Goal: Task Accomplishment & Management: Use online tool/utility

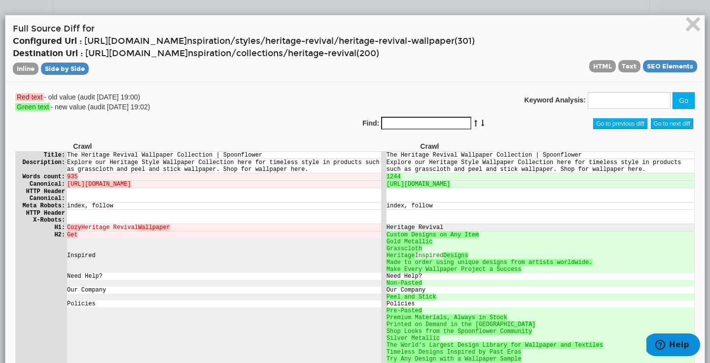
scroll to position [39, 0]
click at [688, 23] on span "×" at bounding box center [692, 23] width 17 height 33
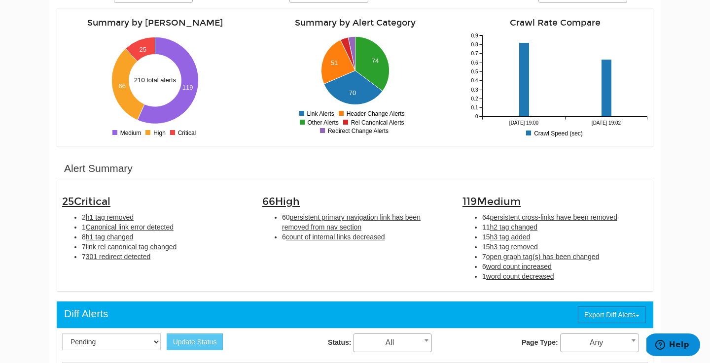
scroll to position [165, 0]
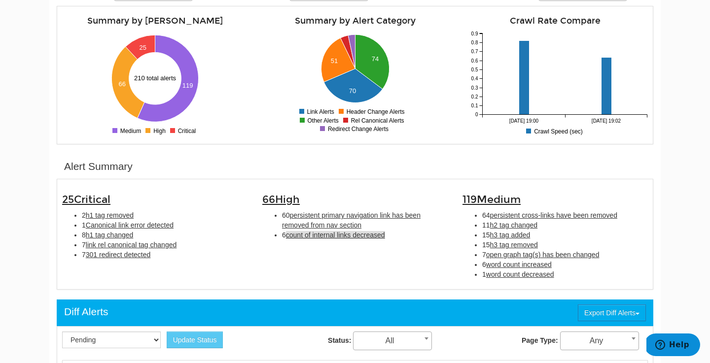
click at [326, 232] on span "count of internal links decreased" at bounding box center [335, 235] width 99 height 8
type input "count of internal links decreased"
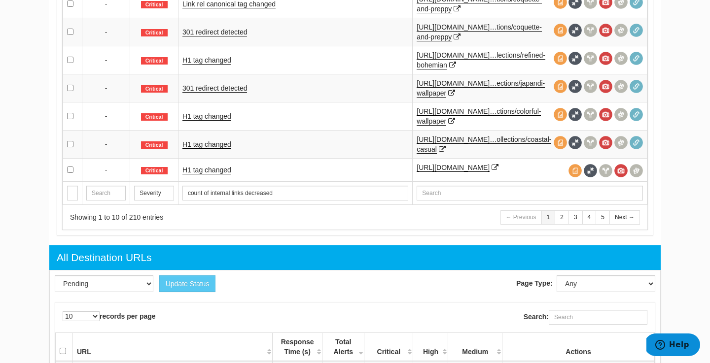
scroll to position [709, 0]
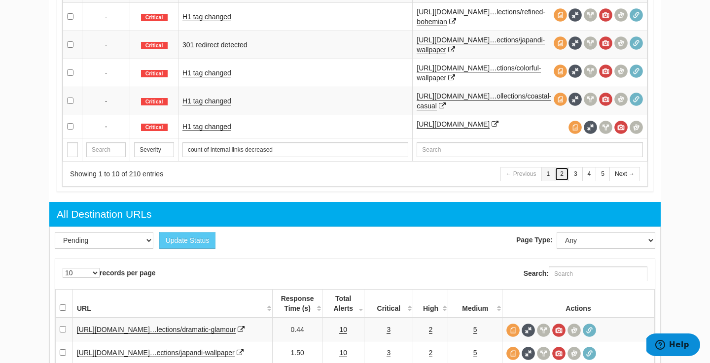
click at [564, 176] on link "2" at bounding box center [562, 174] width 14 height 14
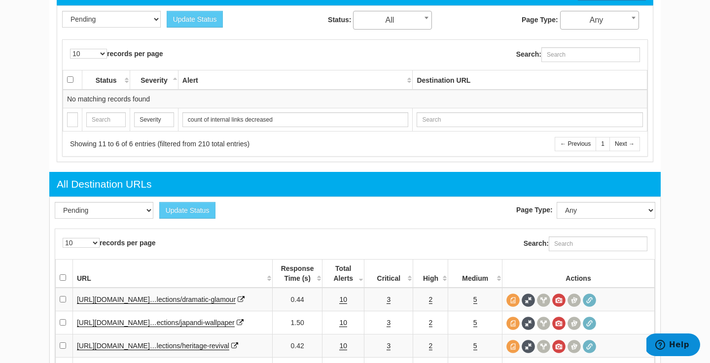
scroll to position [757, 0]
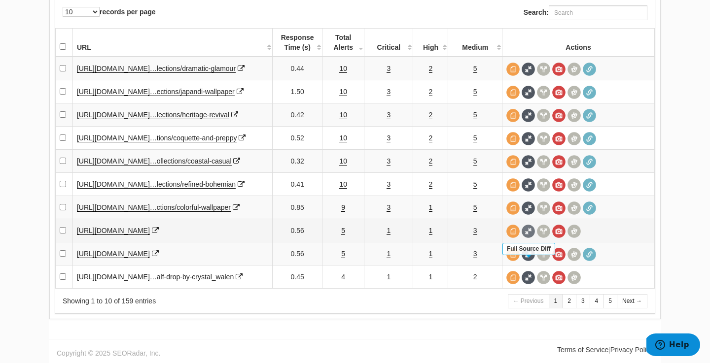
click at [527, 225] on span at bounding box center [528, 231] width 13 height 13
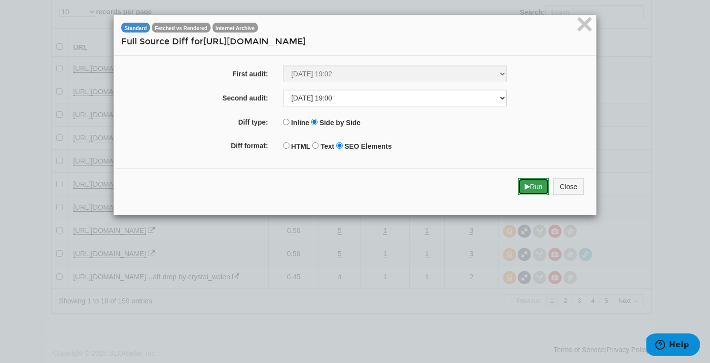
click at [533, 191] on button "Run" at bounding box center [533, 186] width 31 height 17
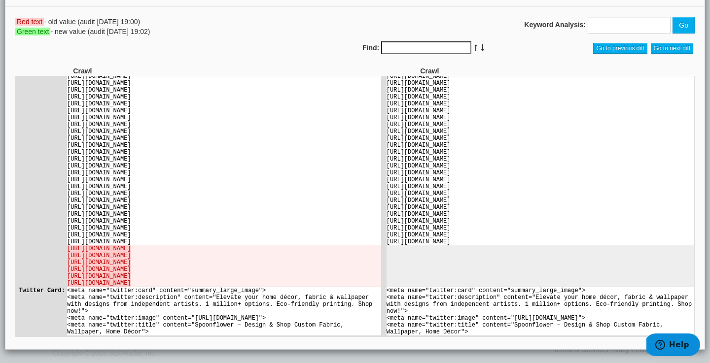
scroll to position [52, 0]
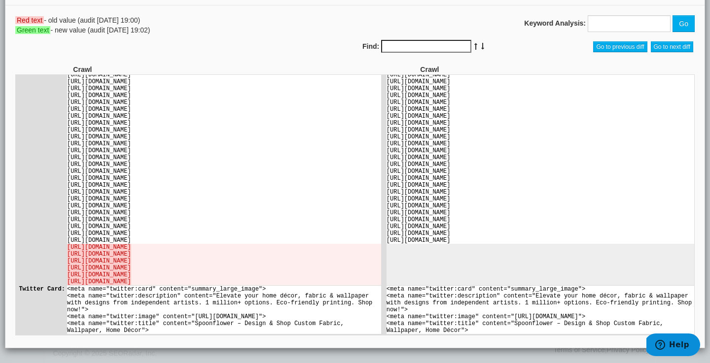
click at [172, 357] on div "× Full Source Diff for https://www.spoonflower.com/ Inline Side by Side HTML Te…" at bounding box center [355, 156] width 710 height 416
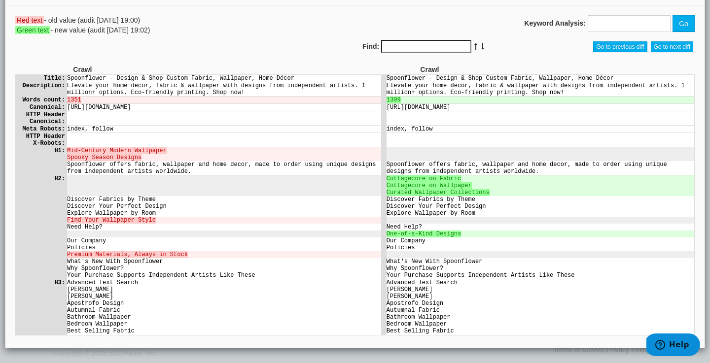
scroll to position [0, 0]
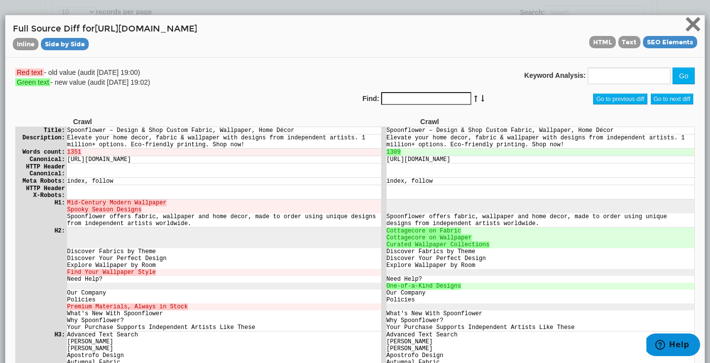
click at [693, 26] on span "×" at bounding box center [692, 23] width 17 height 33
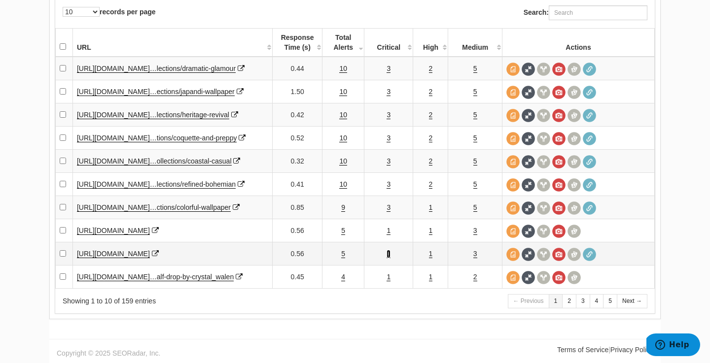
click at [389, 250] on link "1" at bounding box center [389, 254] width 4 height 8
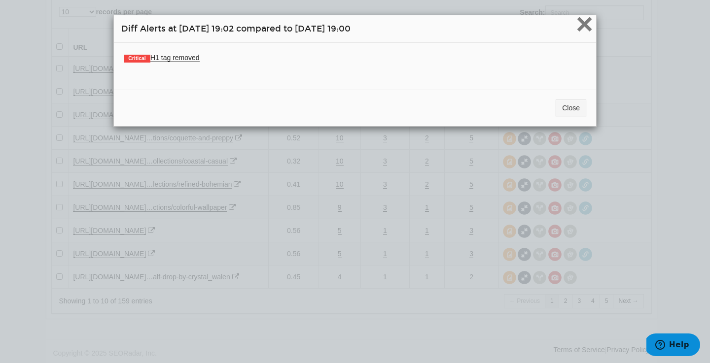
click at [585, 23] on span "×" at bounding box center [584, 23] width 17 height 33
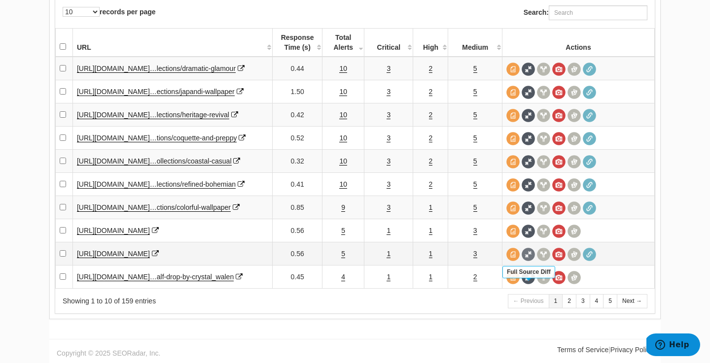
click at [530, 248] on span at bounding box center [528, 254] width 13 height 13
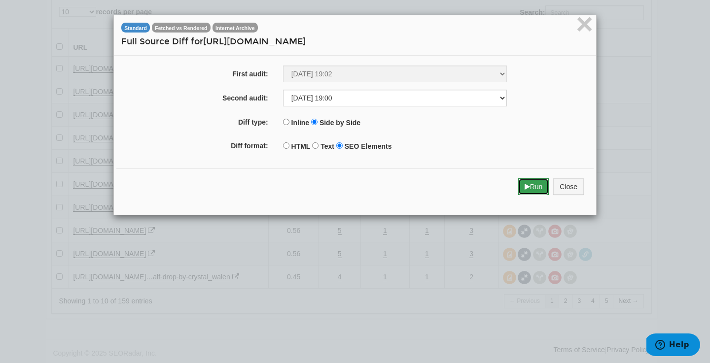
click at [522, 191] on button "Run" at bounding box center [533, 186] width 31 height 17
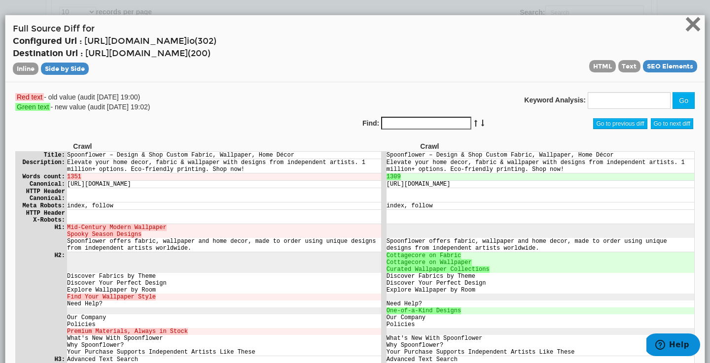
drag, startPoint x: 702, startPoint y: 183, endPoint x: 624, endPoint y: 180, distance: 77.9
click at [693, 28] on span "×" at bounding box center [692, 23] width 17 height 33
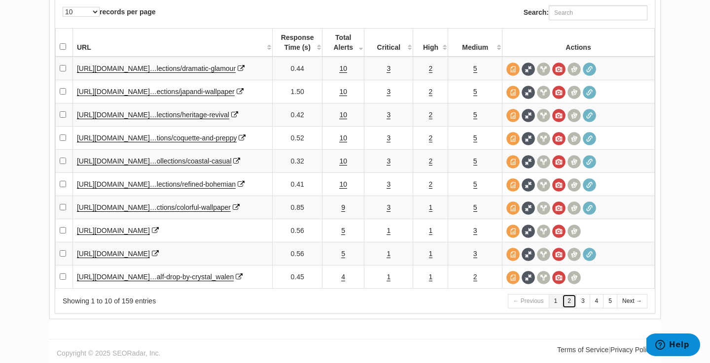
click at [574, 301] on link "2" at bounding box center [569, 301] width 14 height 14
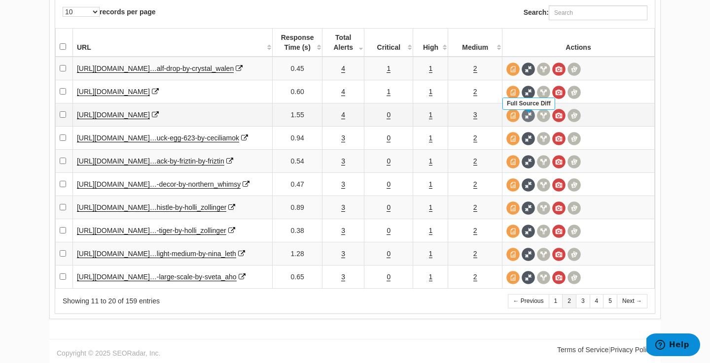
click at [532, 109] on span at bounding box center [528, 115] width 13 height 13
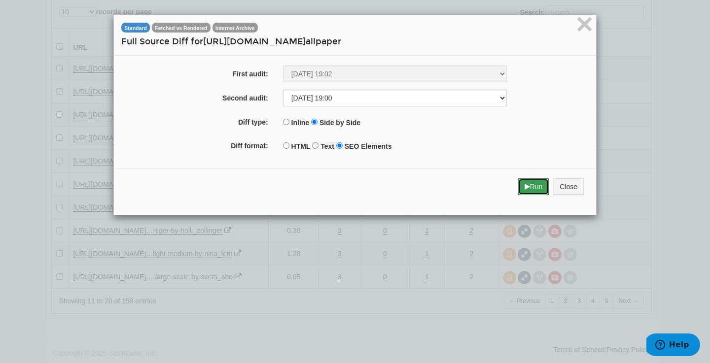
click at [526, 188] on icon "submit" at bounding box center [527, 186] width 5 height 7
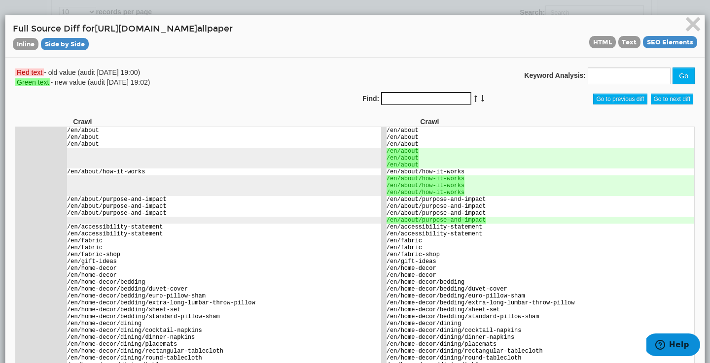
scroll to position [2020, 0]
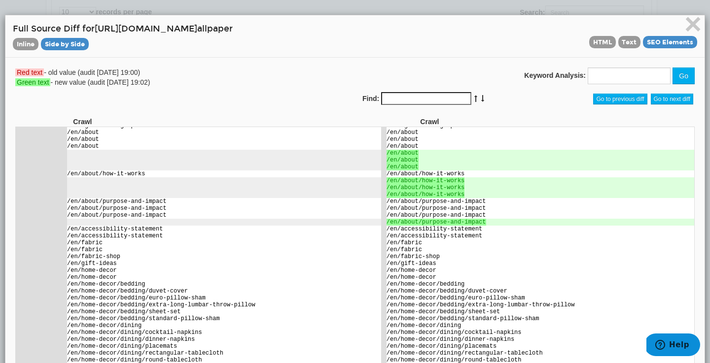
drag, startPoint x: 676, startPoint y: 192, endPoint x: 381, endPoint y: 191, distance: 294.9
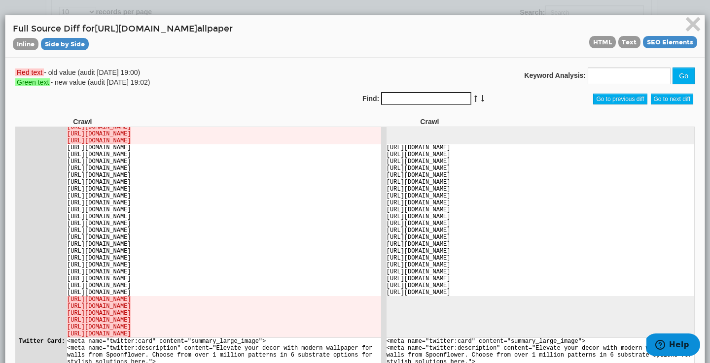
scroll to position [52, 0]
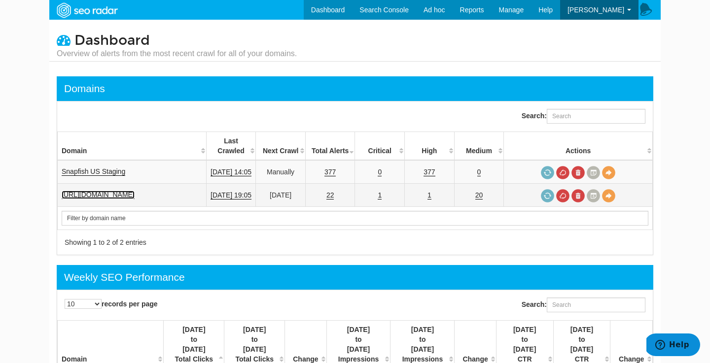
click at [135, 191] on link "[URL][DOMAIN_NAME]" at bounding box center [98, 195] width 73 height 8
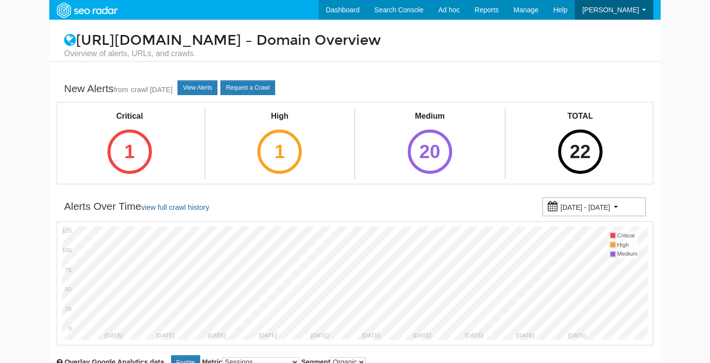
scroll to position [39, 0]
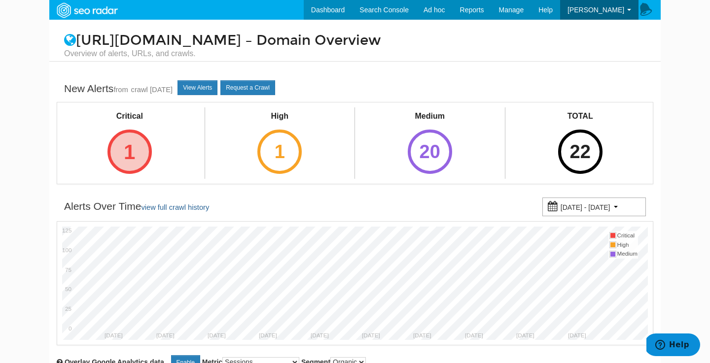
click at [140, 151] on div "1" at bounding box center [129, 152] width 44 height 44
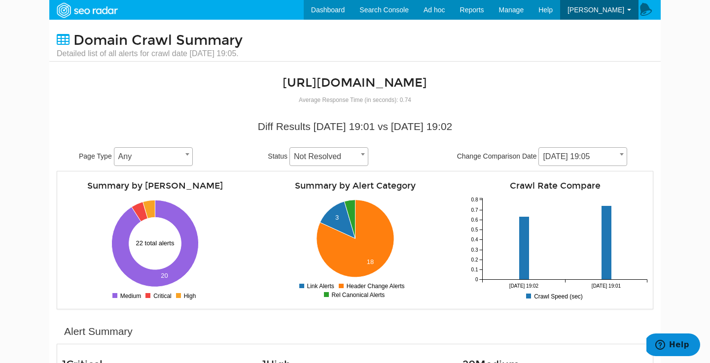
scroll to position [363, 0]
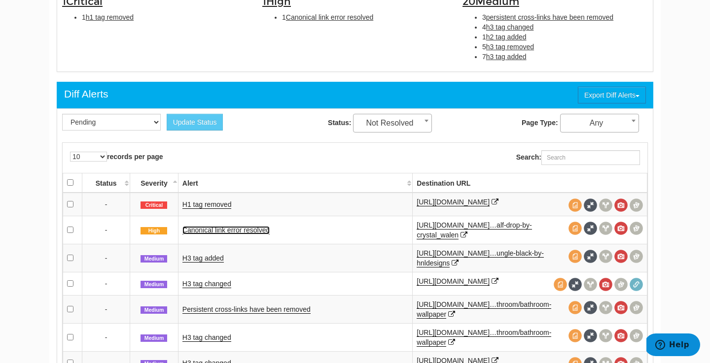
click at [231, 233] on link "Canonical link error resolved" at bounding box center [225, 230] width 87 height 8
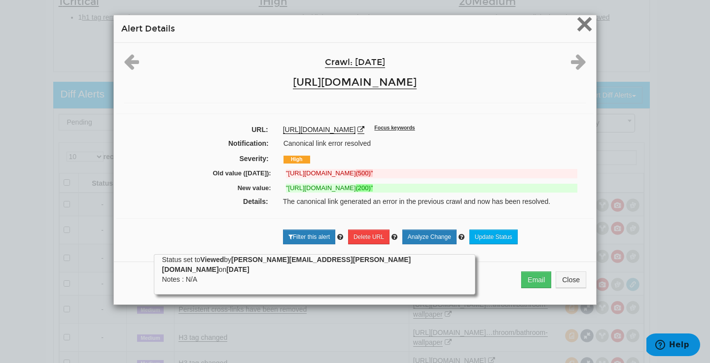
click at [581, 30] on span "×" at bounding box center [584, 23] width 17 height 33
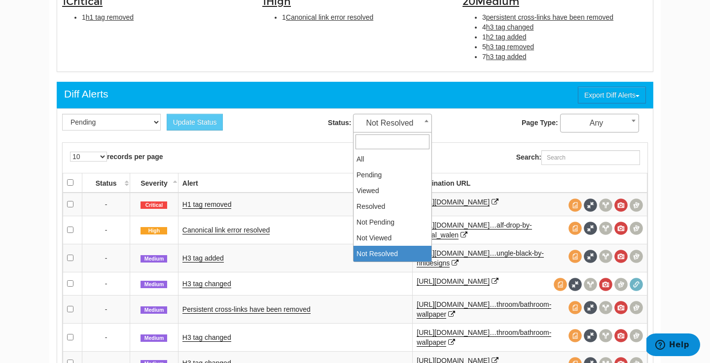
click at [417, 126] on span "Not Resolved" at bounding box center [393, 123] width 78 height 14
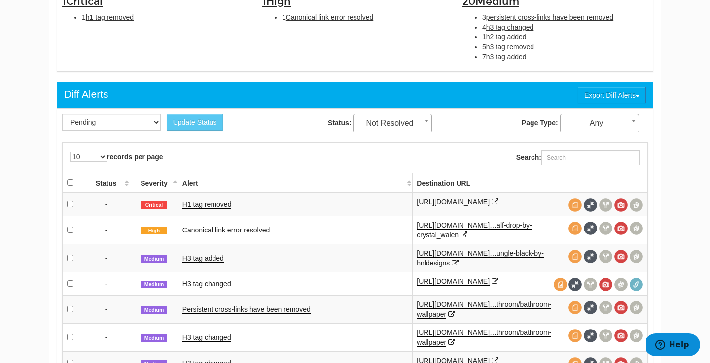
click at [260, 123] on div "Status: All Pending Viewed Resolved Not Pending Not Viewed Not Resolved Not Res…" at bounding box center [380, 123] width 250 height 19
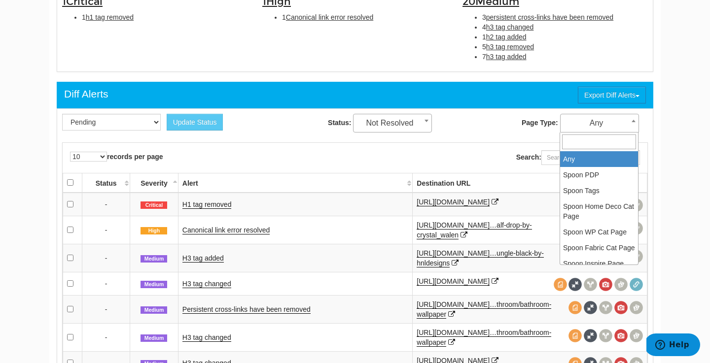
click at [614, 120] on span "Any" at bounding box center [600, 123] width 78 height 14
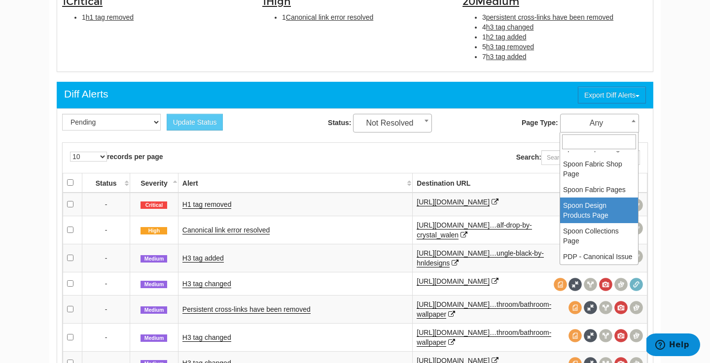
scroll to position [125, 0]
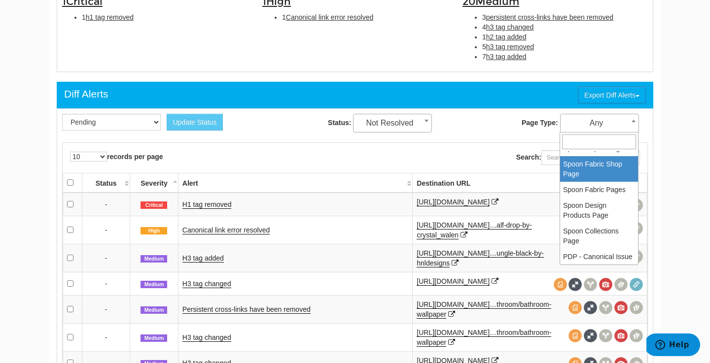
select select "7874"
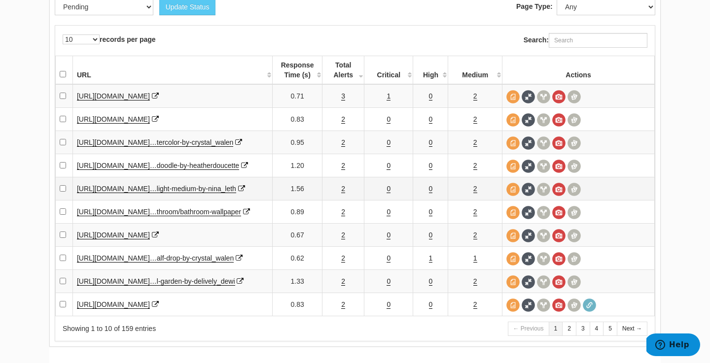
scroll to position [602, 0]
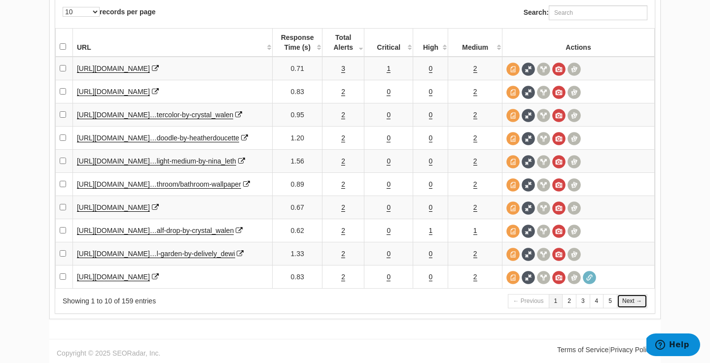
click at [646, 299] on link "Next →" at bounding box center [632, 301] width 31 height 14
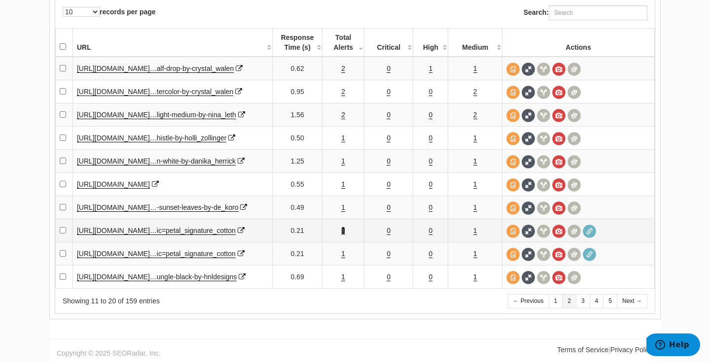
click at [345, 235] on link "1" at bounding box center [343, 231] width 4 height 8
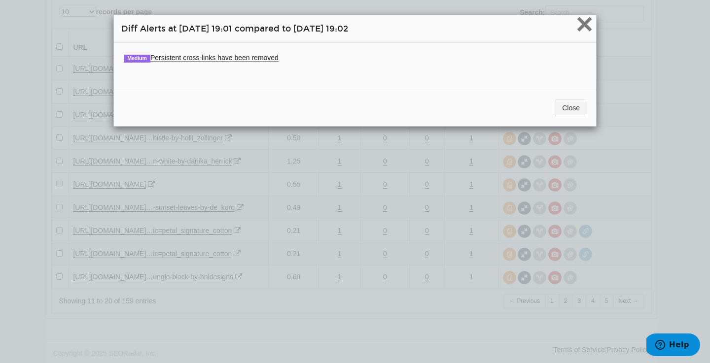
click at [591, 23] on span "×" at bounding box center [584, 23] width 17 height 33
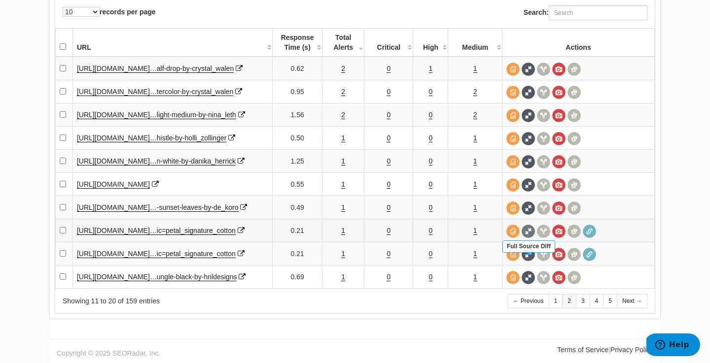
click at [530, 228] on span at bounding box center [528, 231] width 13 height 13
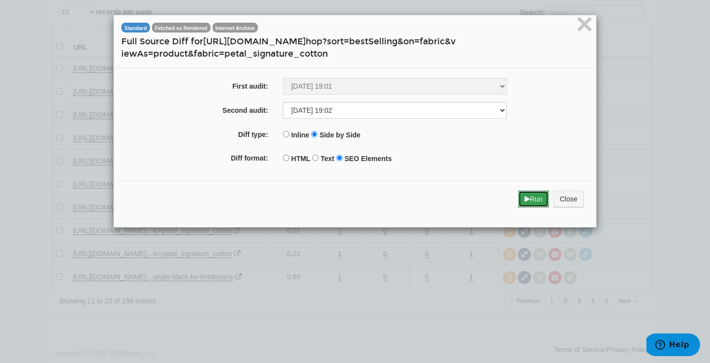
click at [530, 195] on button "Run" at bounding box center [533, 199] width 31 height 17
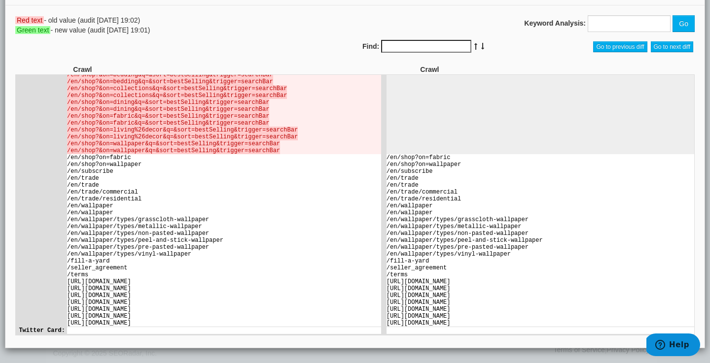
scroll to position [2064, 0]
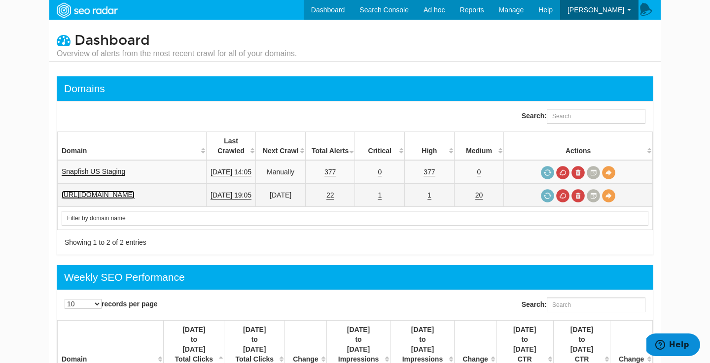
click at [132, 191] on link "[URL][DOMAIN_NAME]" at bounding box center [98, 195] width 73 height 8
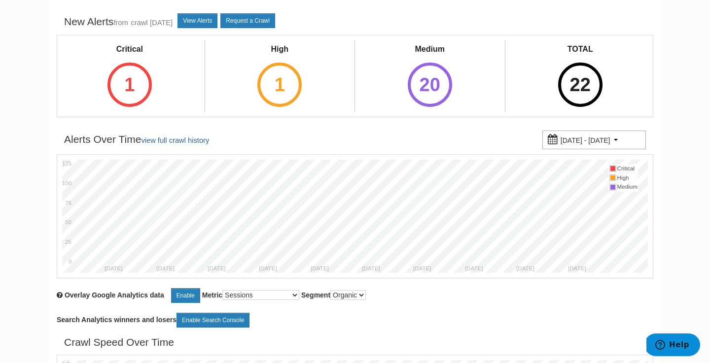
scroll to position [127, 0]
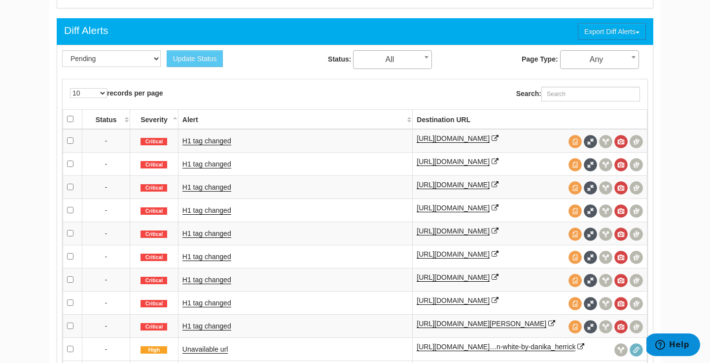
scroll to position [496, 0]
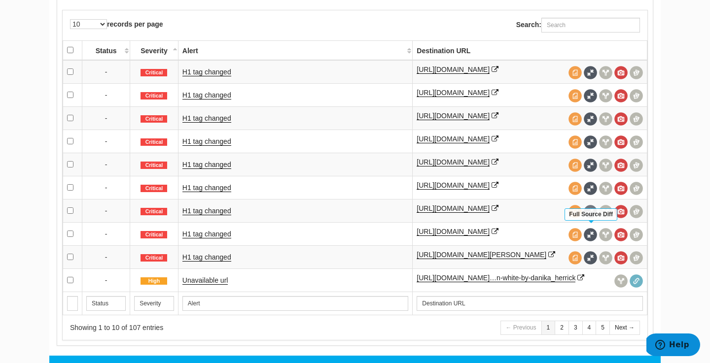
click at [588, 218] on span at bounding box center [590, 211] width 13 height 13
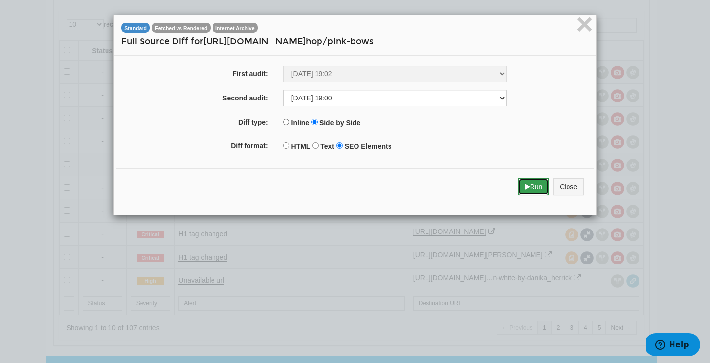
click at [535, 181] on button "Run" at bounding box center [533, 186] width 31 height 17
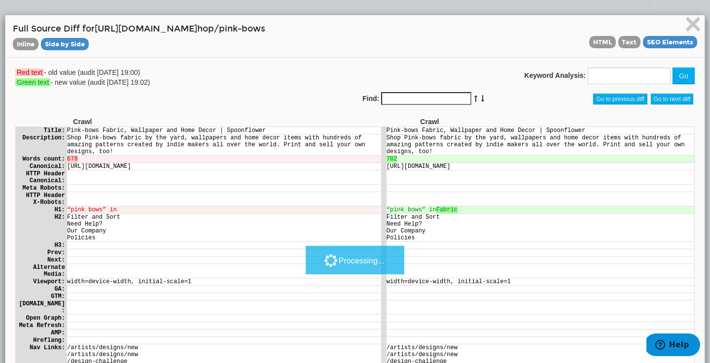
scroll to position [0, 0]
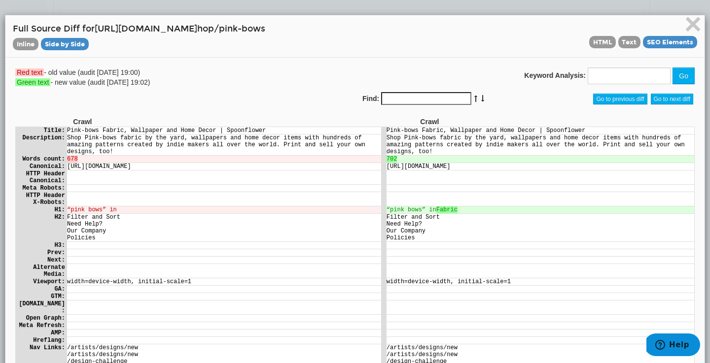
click at [541, 234] on td "Our Company" at bounding box center [540, 230] width 308 height 7
click at [699, 23] on span "×" at bounding box center [692, 23] width 17 height 33
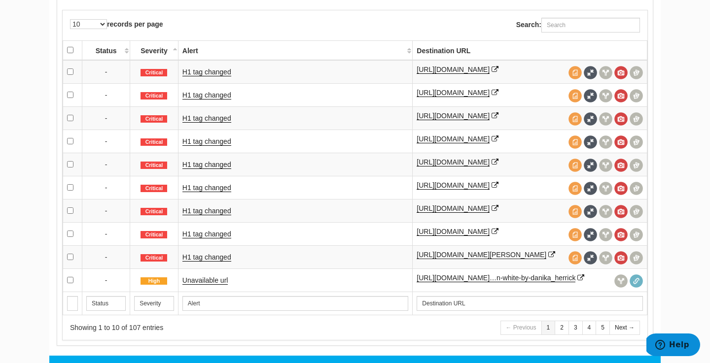
scroll to position [702, 0]
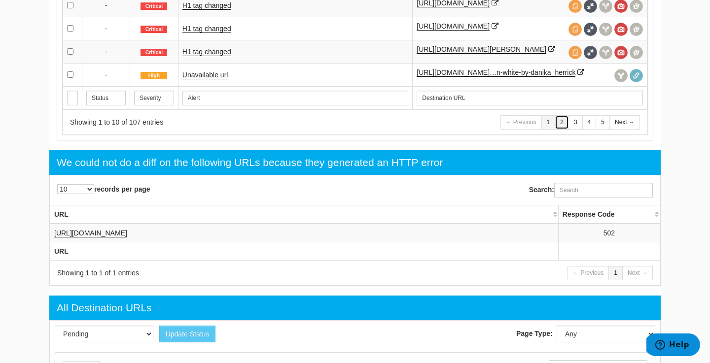
click at [563, 130] on link "2" at bounding box center [562, 122] width 14 height 14
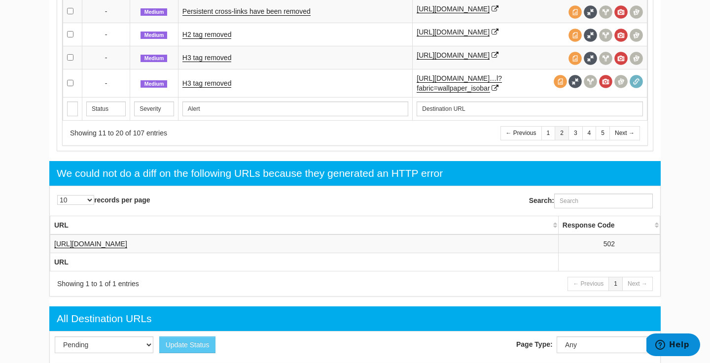
scroll to position [707, 0]
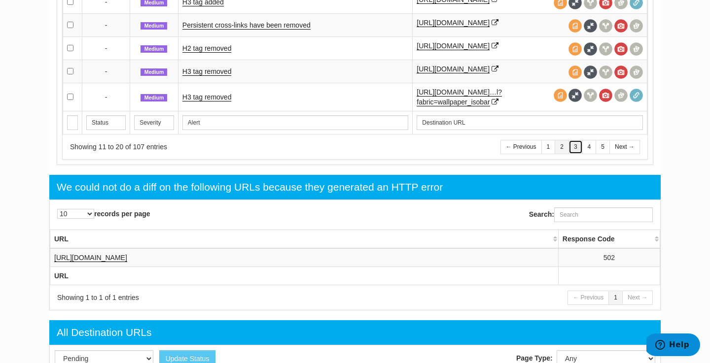
click at [576, 154] on link "3" at bounding box center [576, 147] width 14 height 14
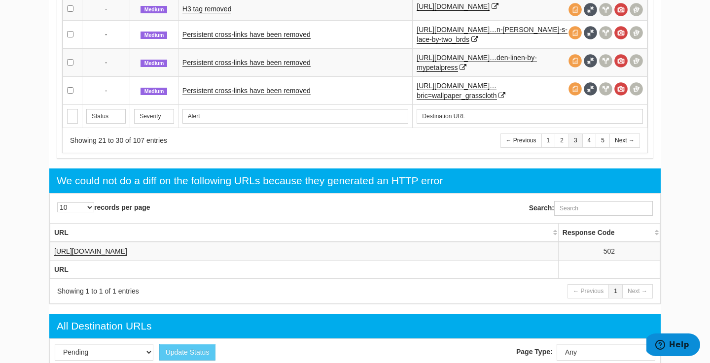
scroll to position [552, 0]
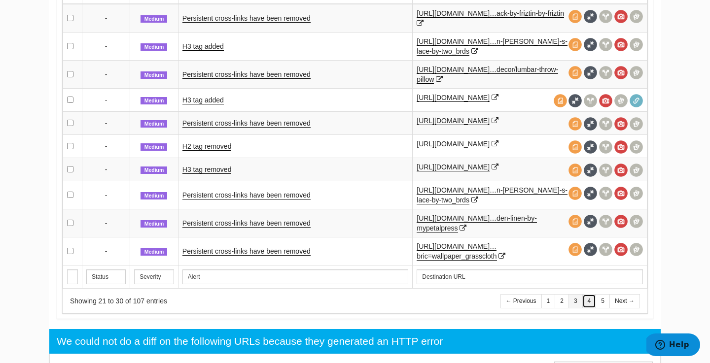
click at [590, 309] on link "4" at bounding box center [589, 301] width 14 height 14
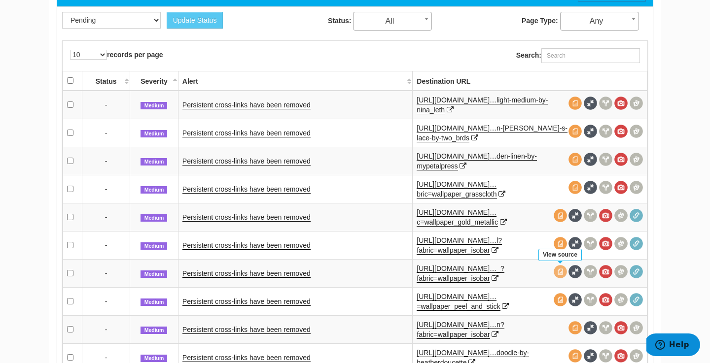
scroll to position [748, 0]
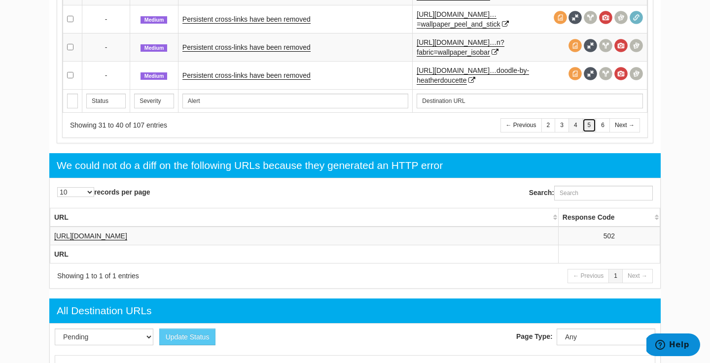
click at [591, 129] on link "5" at bounding box center [589, 125] width 14 height 14
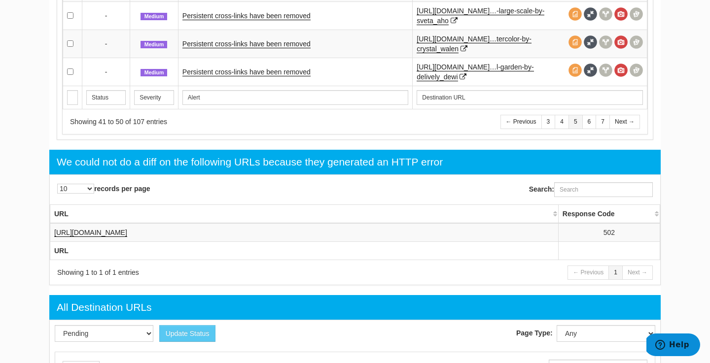
scroll to position [763, 0]
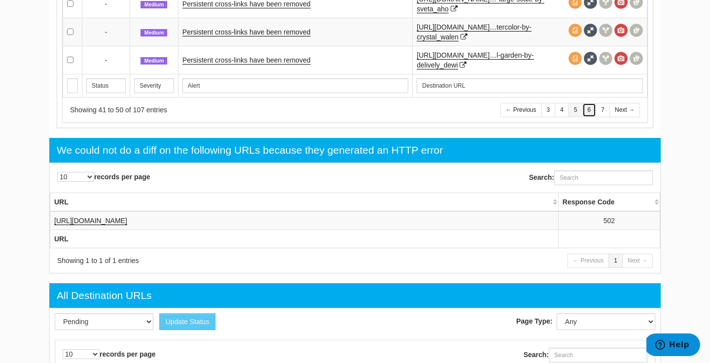
click at [586, 108] on link "6" at bounding box center [589, 110] width 14 height 14
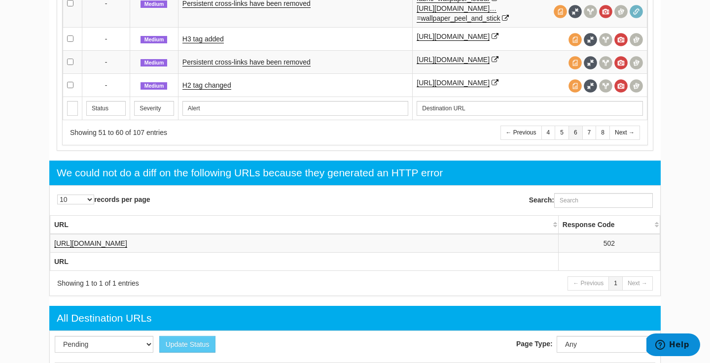
scroll to position [858, 0]
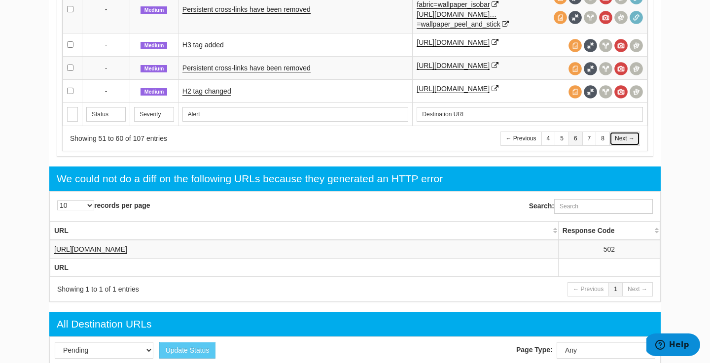
click at [624, 141] on link "Next →" at bounding box center [624, 139] width 31 height 14
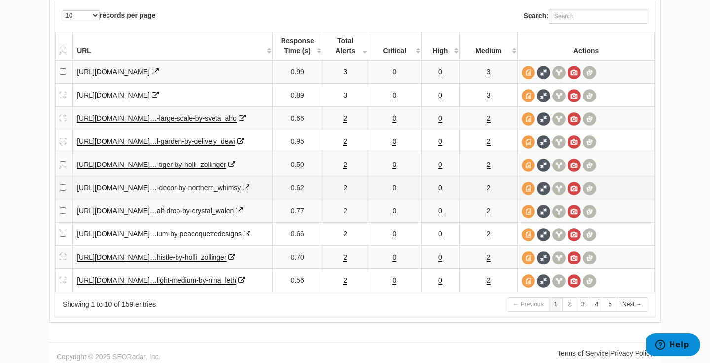
scroll to position [1145, 0]
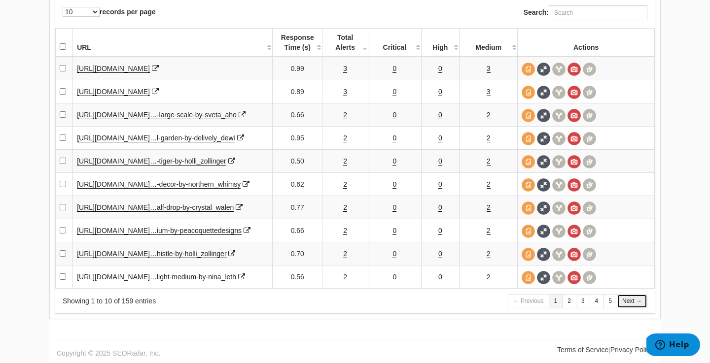
click at [635, 303] on link "Next →" at bounding box center [632, 301] width 31 height 14
